Goal: Task Accomplishment & Management: Manage account settings

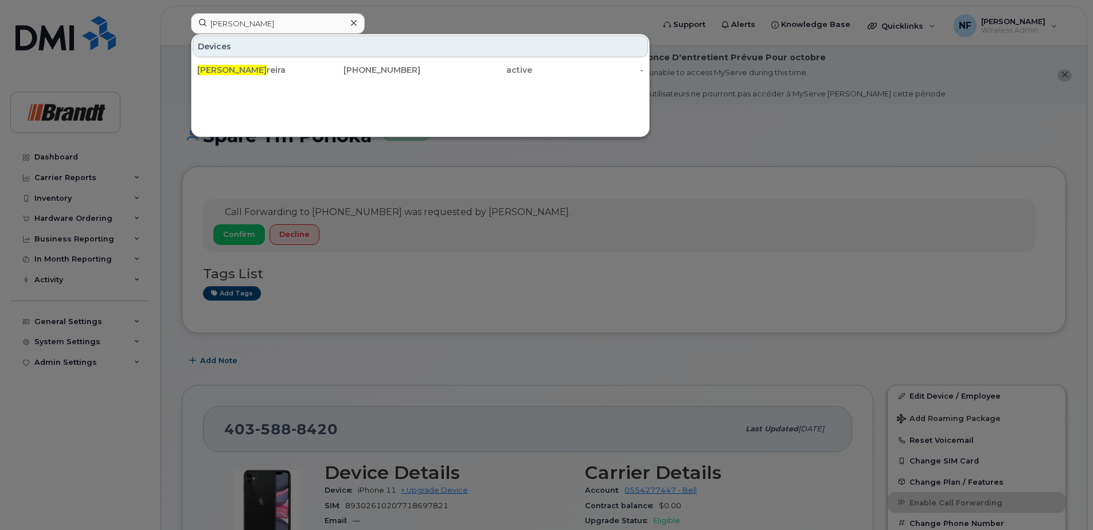
type input "[PERSON_NAME]"
click at [308, 67] on div "David Pe reira" at bounding box center [253, 69] width 112 height 11
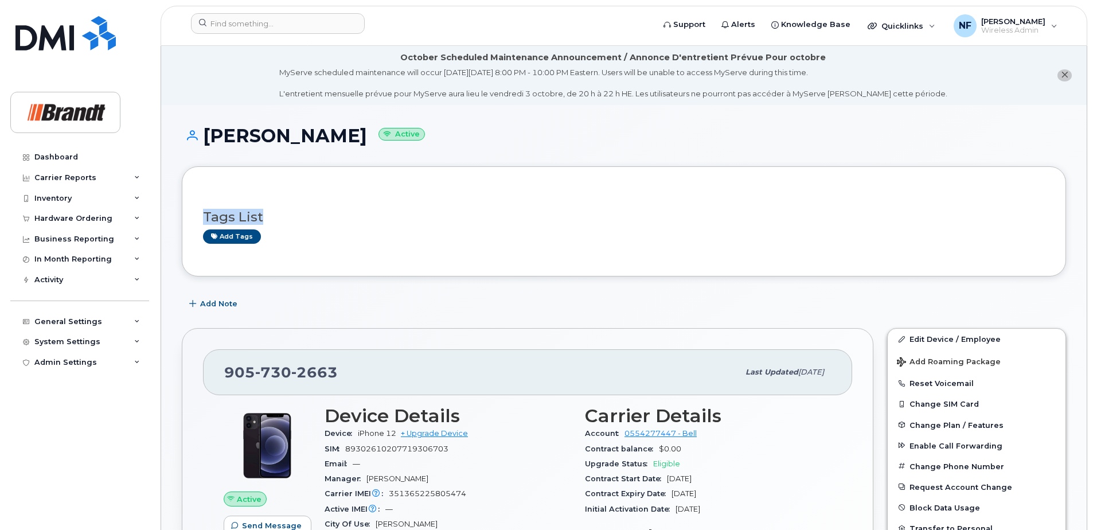
drag, startPoint x: 302, startPoint y: 203, endPoint x: 269, endPoint y: 176, distance: 42.7
click at [269, 176] on div "Tags List Add tags" at bounding box center [624, 221] width 884 height 110
drag, startPoint x: 269, startPoint y: 176, endPoint x: 337, endPoint y: 216, distance: 78.4
click at [337, 216] on h3 "Tags List" at bounding box center [623, 217] width 841 height 14
click at [269, 23] on input at bounding box center [278, 23] width 174 height 21
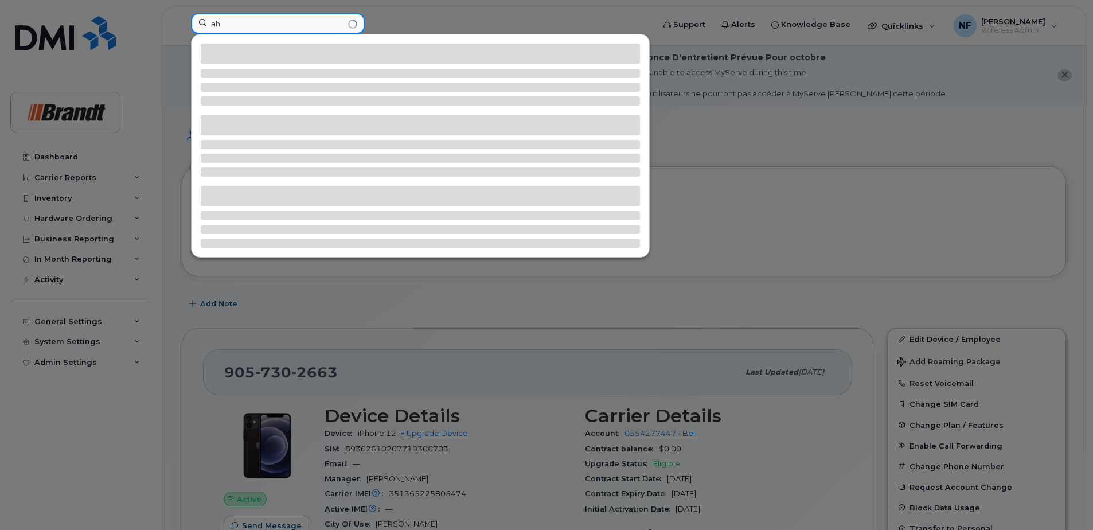
type input "a"
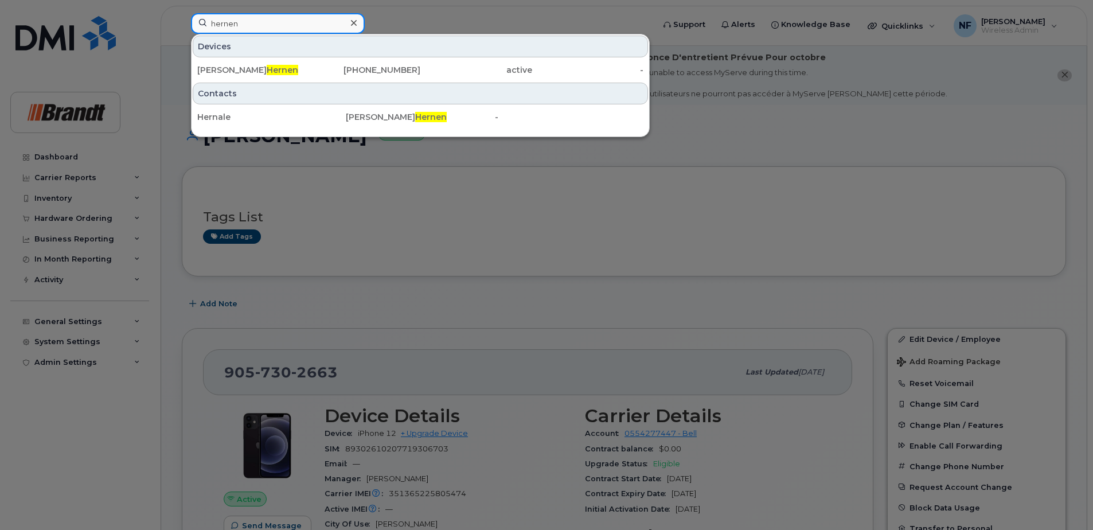
type input "hernen"
drag, startPoint x: 246, startPoint y: 25, endPoint x: 209, endPoint y: 24, distance: 37.9
click at [209, 24] on input "hernen" at bounding box center [278, 23] width 174 height 21
drag, startPoint x: 324, startPoint y: 24, endPoint x: 353, endPoint y: 25, distance: 28.1
click at [324, 24] on input "hernen" at bounding box center [278, 23] width 174 height 21
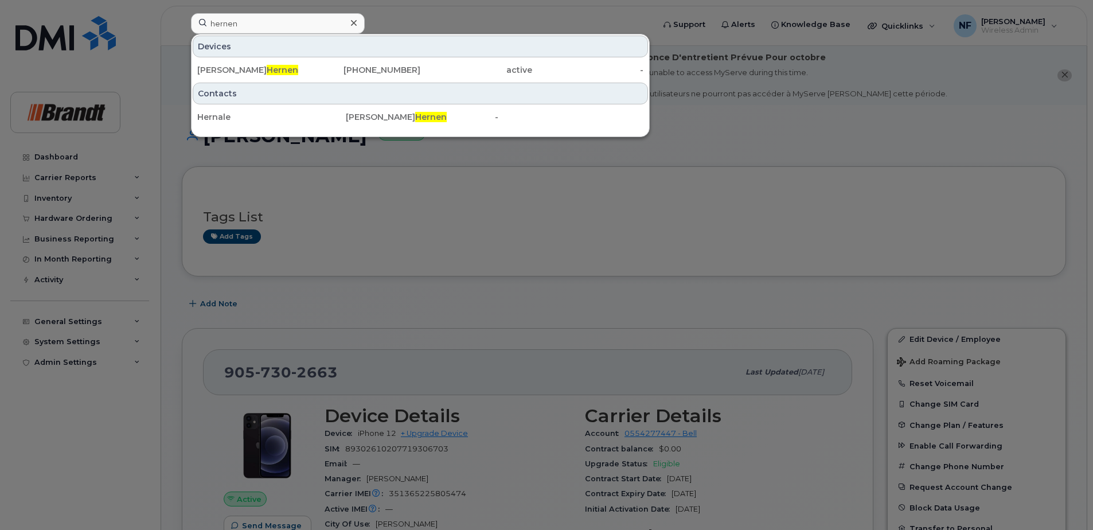
click at [361, 23] on div at bounding box center [353, 23] width 17 height 17
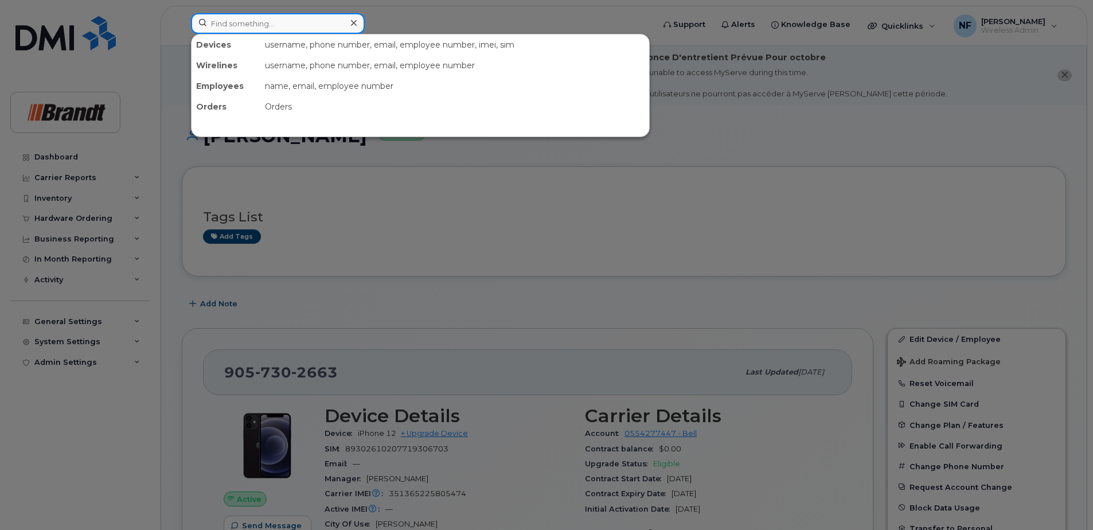
click at [311, 23] on input at bounding box center [278, 23] width 174 height 21
type input "5"
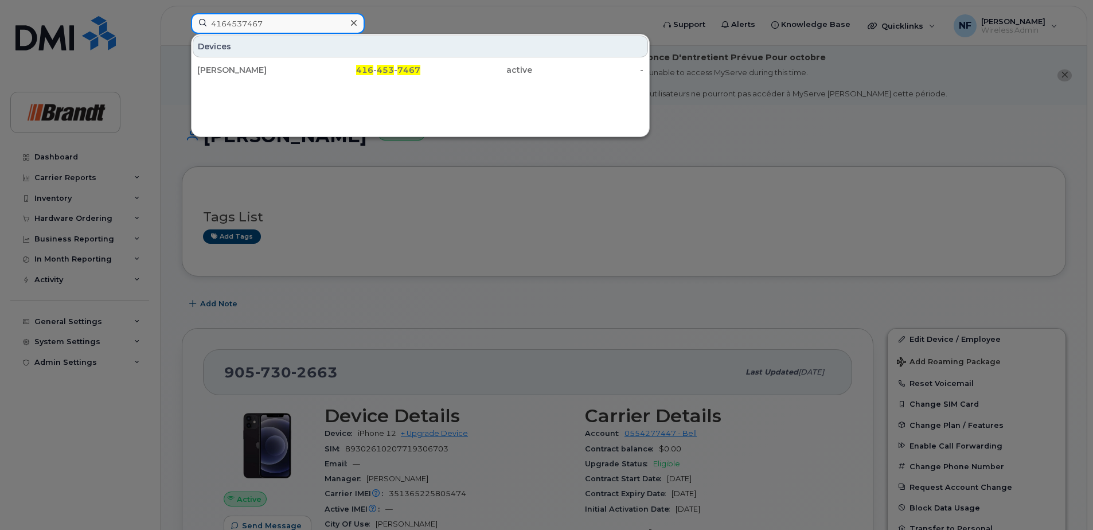
type input "4164537467"
click at [395, 62] on div "416 - 453 - 7467" at bounding box center [365, 70] width 112 height 21
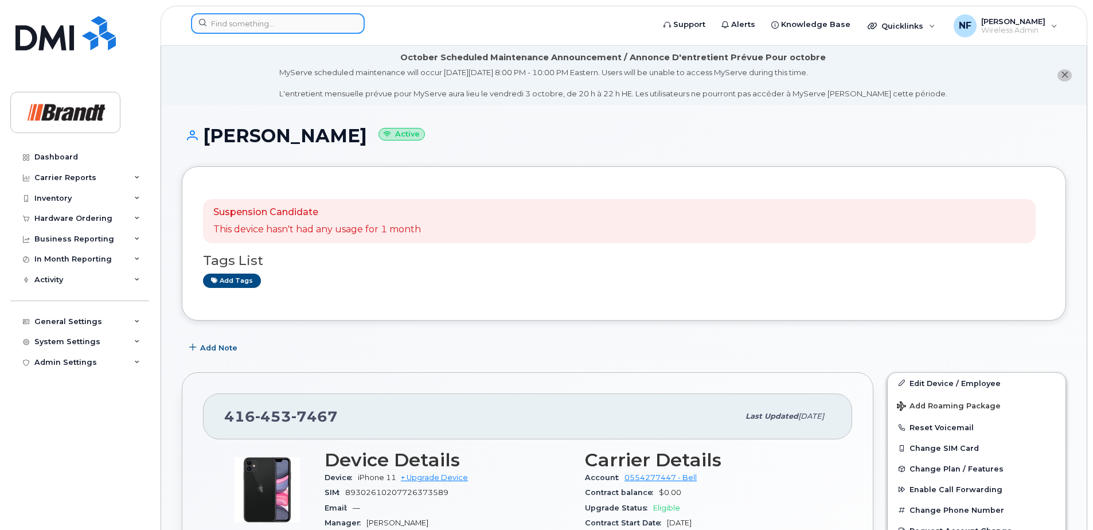
click at [296, 30] on input at bounding box center [278, 23] width 174 height 21
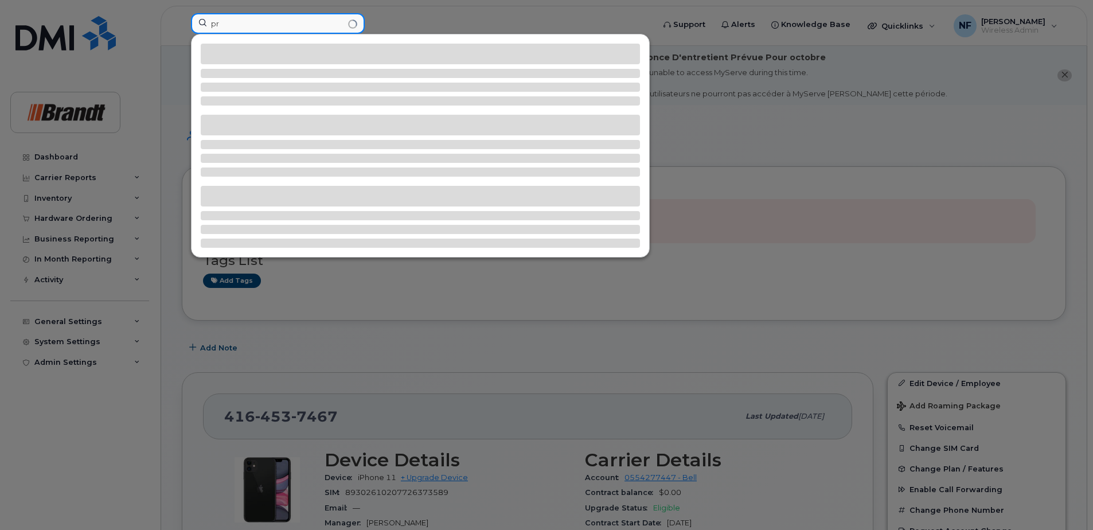
type input "p"
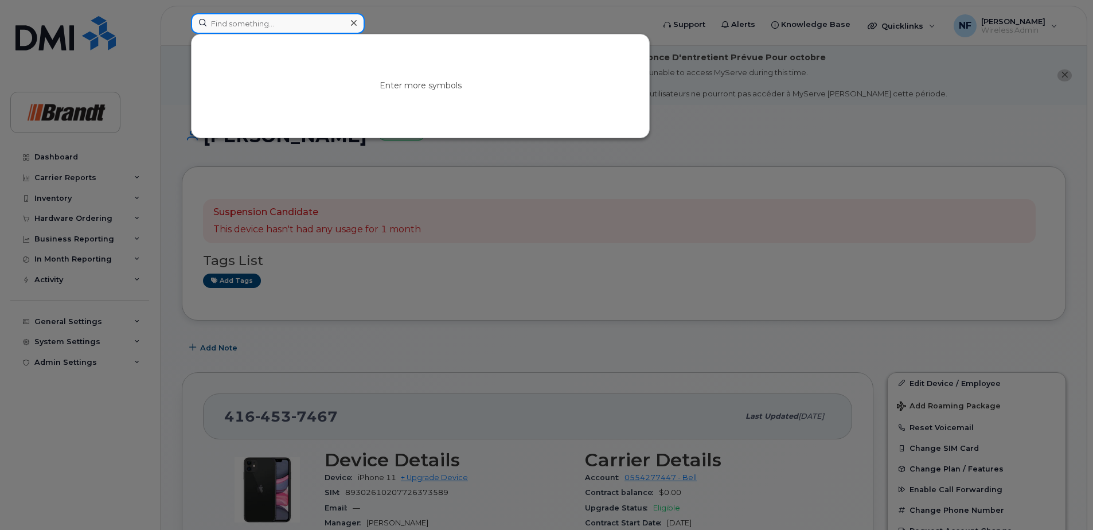
click at [251, 24] on input at bounding box center [278, 23] width 174 height 21
paste input "7786862819"
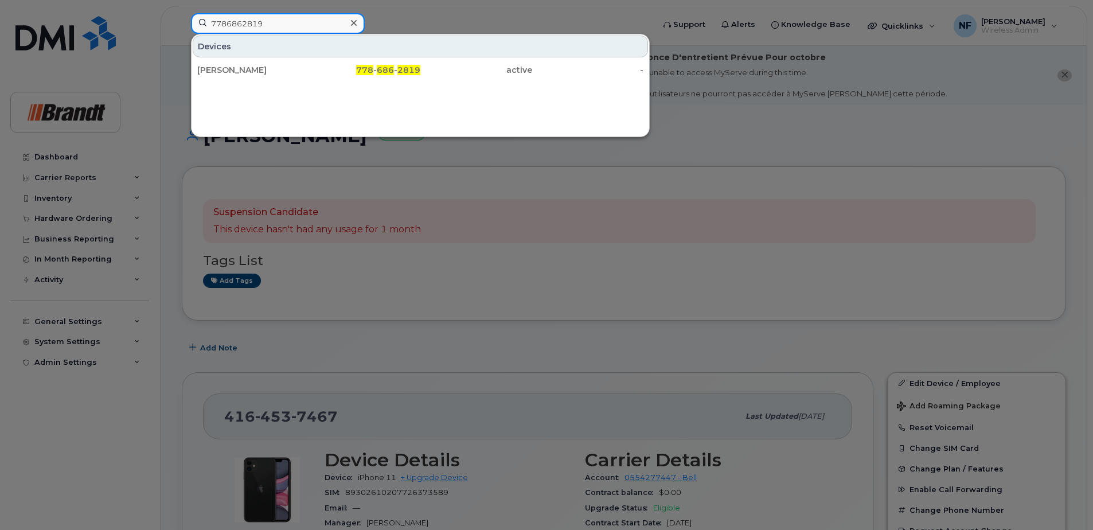
type input "7786862819"
click at [281, 66] on div "[PERSON_NAME]" at bounding box center [253, 69] width 112 height 11
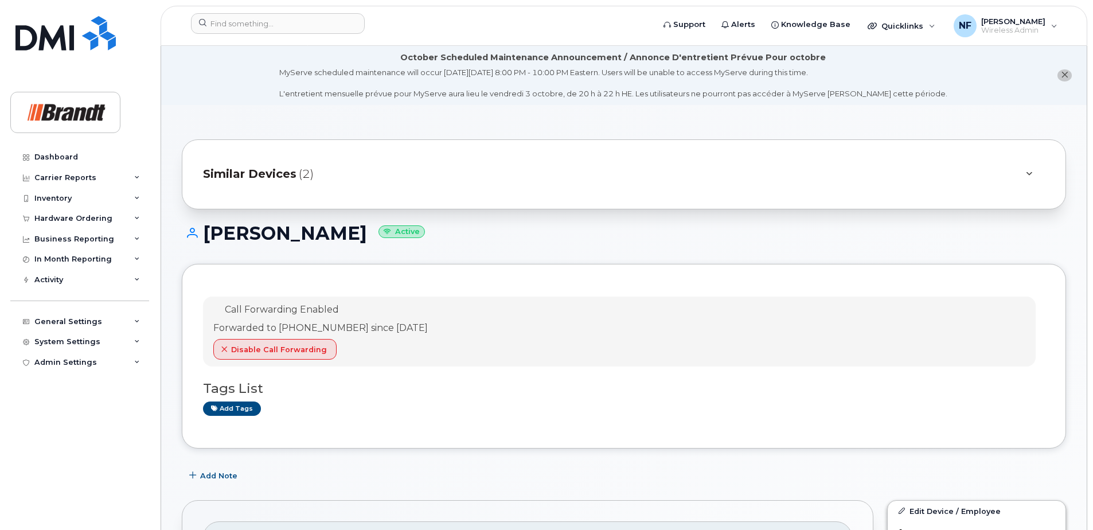
scroll to position [172, 0]
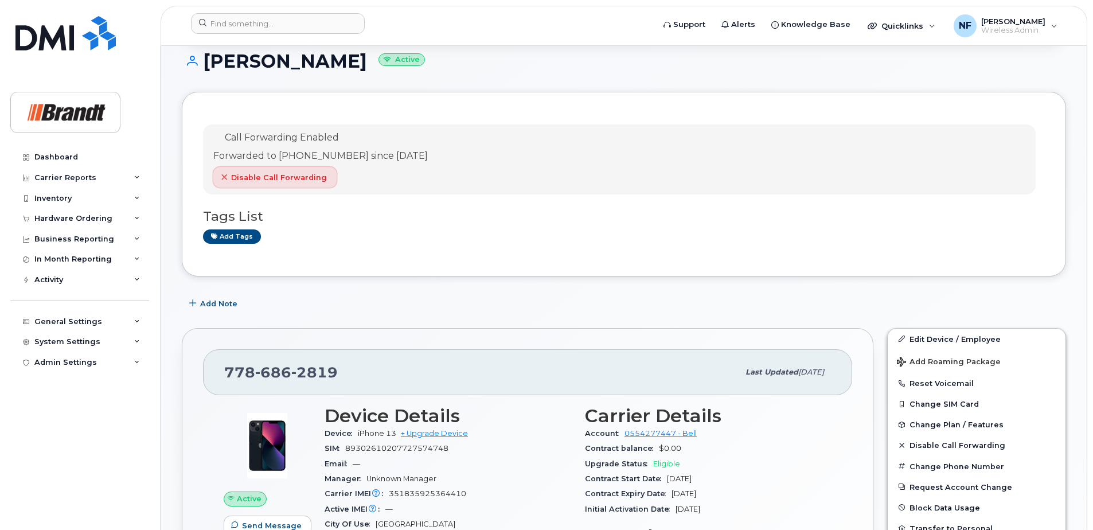
click at [303, 178] on span "Disable Call Forwarding" at bounding box center [279, 177] width 96 height 11
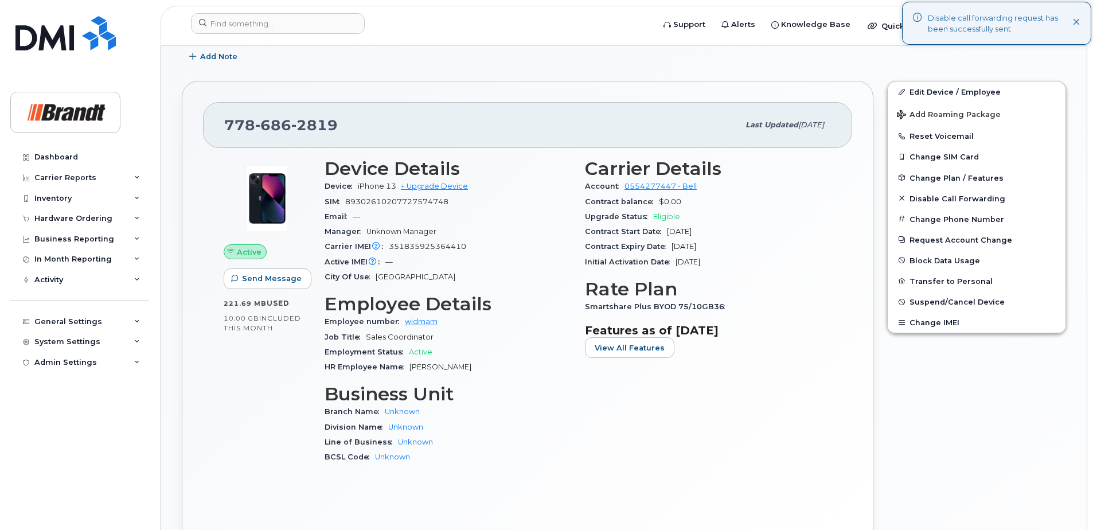
scroll to position [459, 0]
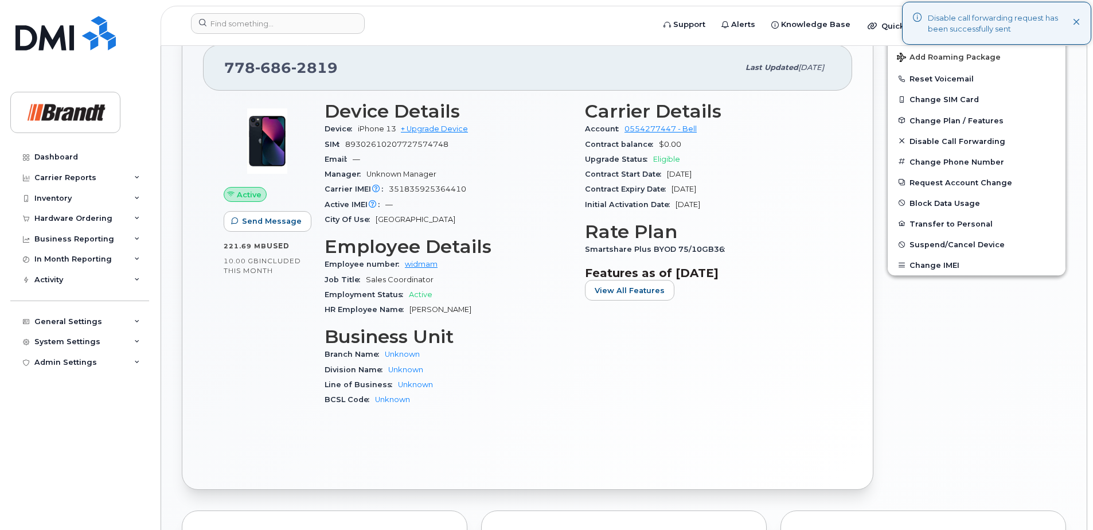
click at [447, 188] on span "351835925364410" at bounding box center [427, 189] width 77 height 9
copy span "351835925364410"
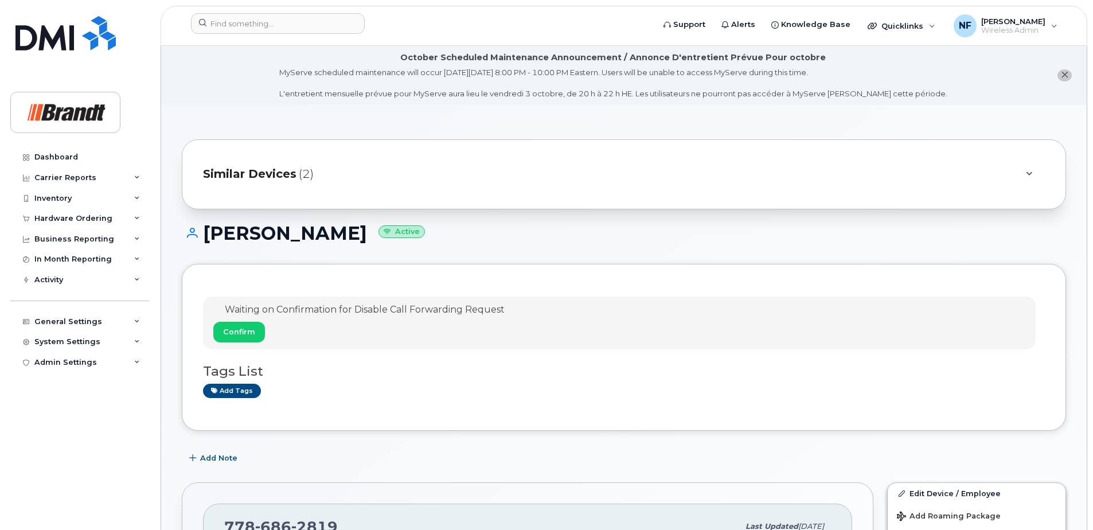
scroll to position [287, 0]
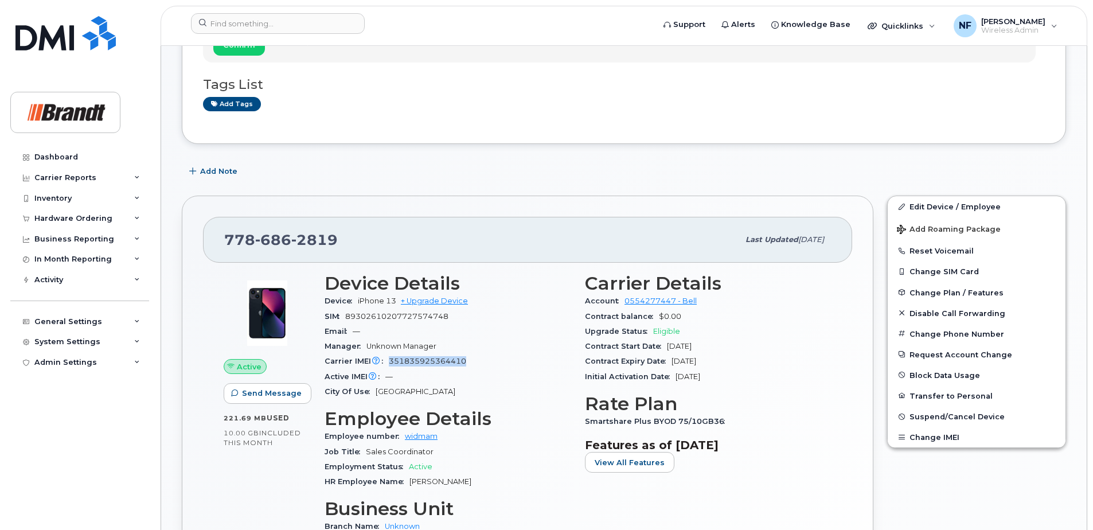
click at [448, 362] on span "351835925364410" at bounding box center [427, 361] width 77 height 9
